Goal: Find contact information: Find contact information

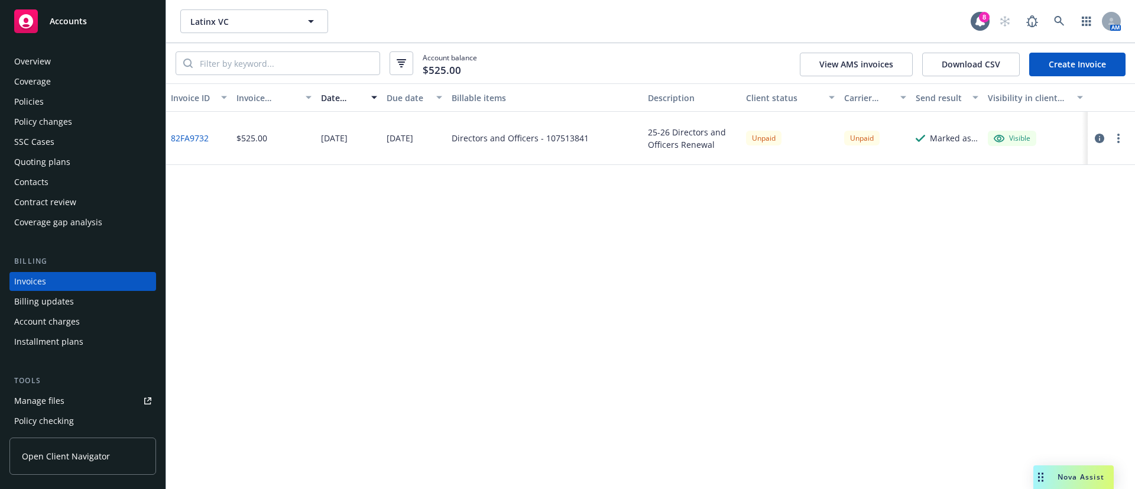
scroll to position [18, 0]
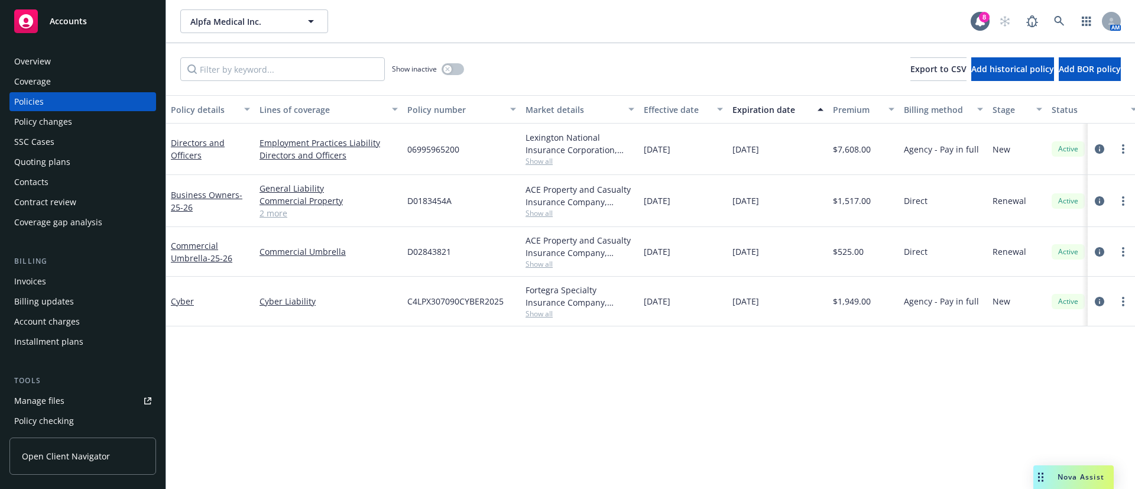
click at [57, 179] on div "Contacts" at bounding box center [82, 182] width 137 height 19
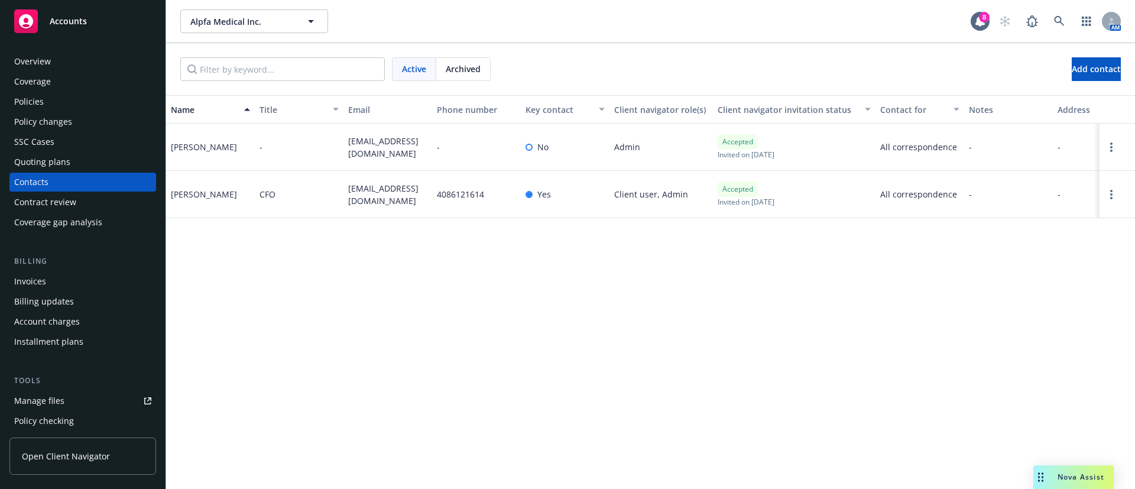
click at [383, 186] on span "[EMAIL_ADDRESS][DOMAIN_NAME]" at bounding box center [387, 194] width 79 height 25
click at [384, 186] on span "[EMAIL_ADDRESS][DOMAIN_NAME]" at bounding box center [387, 194] width 79 height 25
click at [184, 193] on div "[PERSON_NAME]" at bounding box center [204, 194] width 66 height 12
click at [184, 192] on div "[PERSON_NAME]" at bounding box center [204, 194] width 66 height 12
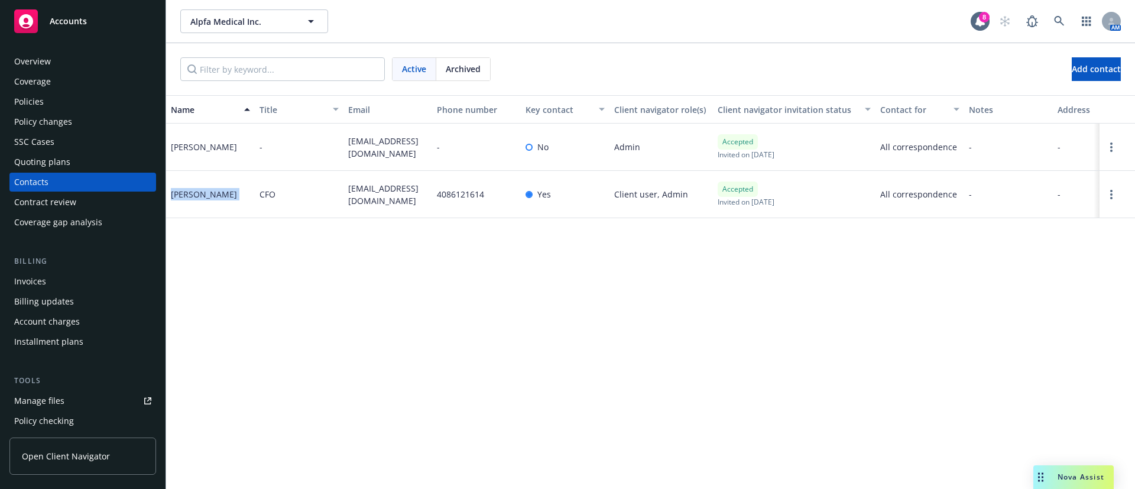
click at [184, 192] on div "[PERSON_NAME]" at bounding box center [204, 194] width 66 height 12
copy div "[PERSON_NAME]"
click at [349, 190] on span "[EMAIL_ADDRESS][DOMAIN_NAME]" at bounding box center [387, 194] width 79 height 25
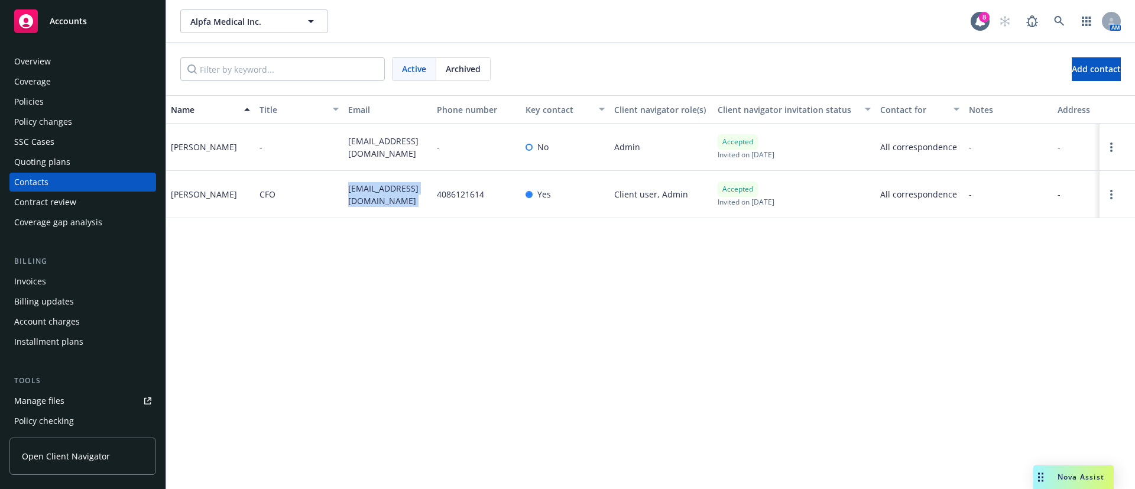
copy span "[EMAIL_ADDRESS][DOMAIN_NAME]"
